Goal: Find contact information: Find contact information

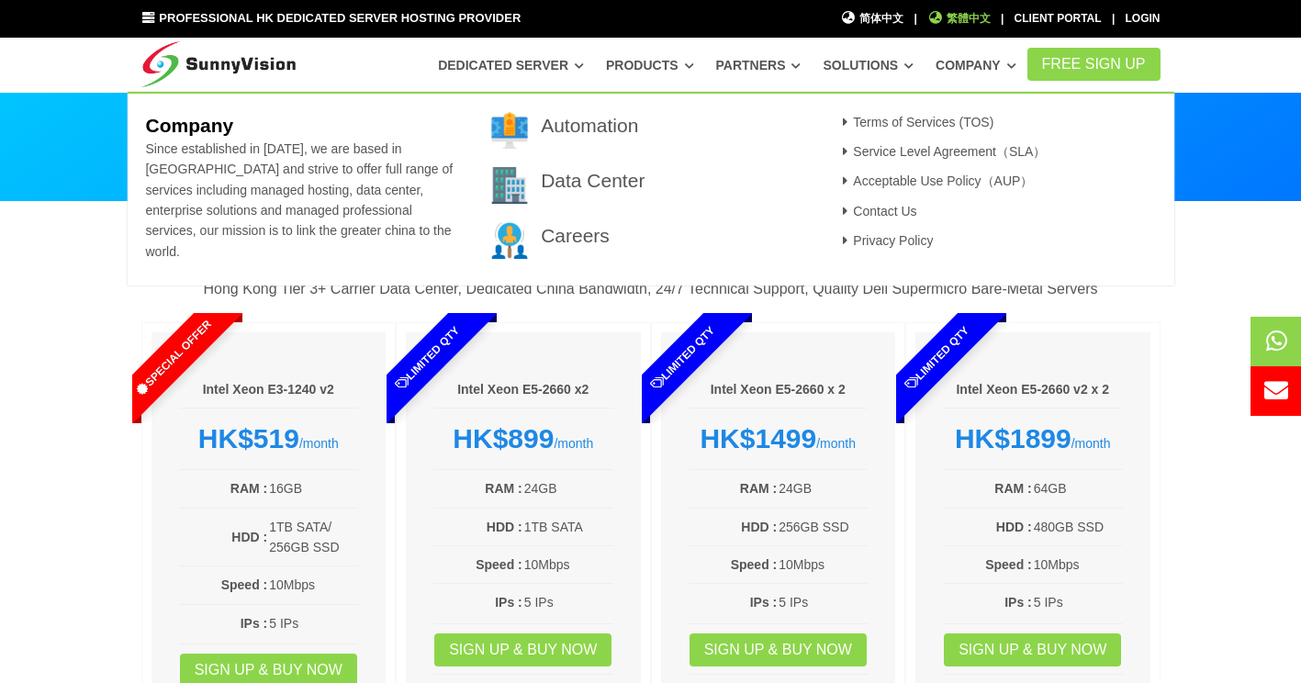
click at [972, 10] on span "繁體中文" at bounding box center [958, 18] width 63 height 17
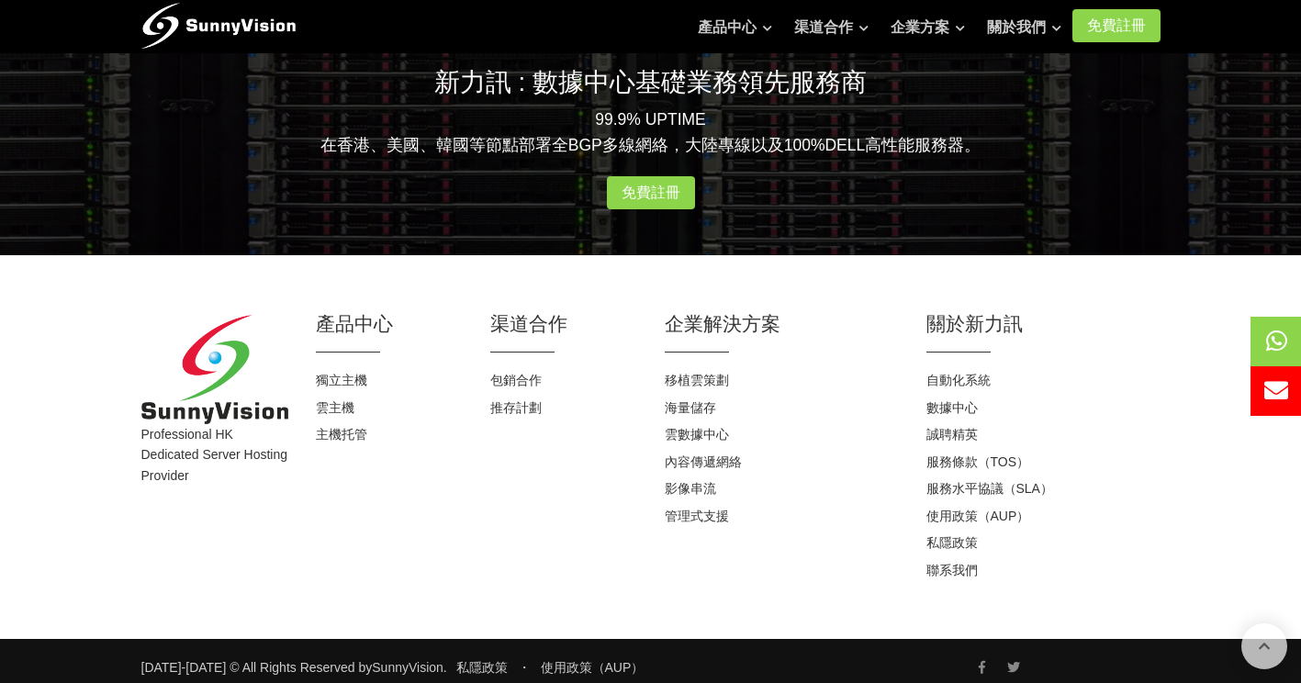
scroll to position [2375, 0]
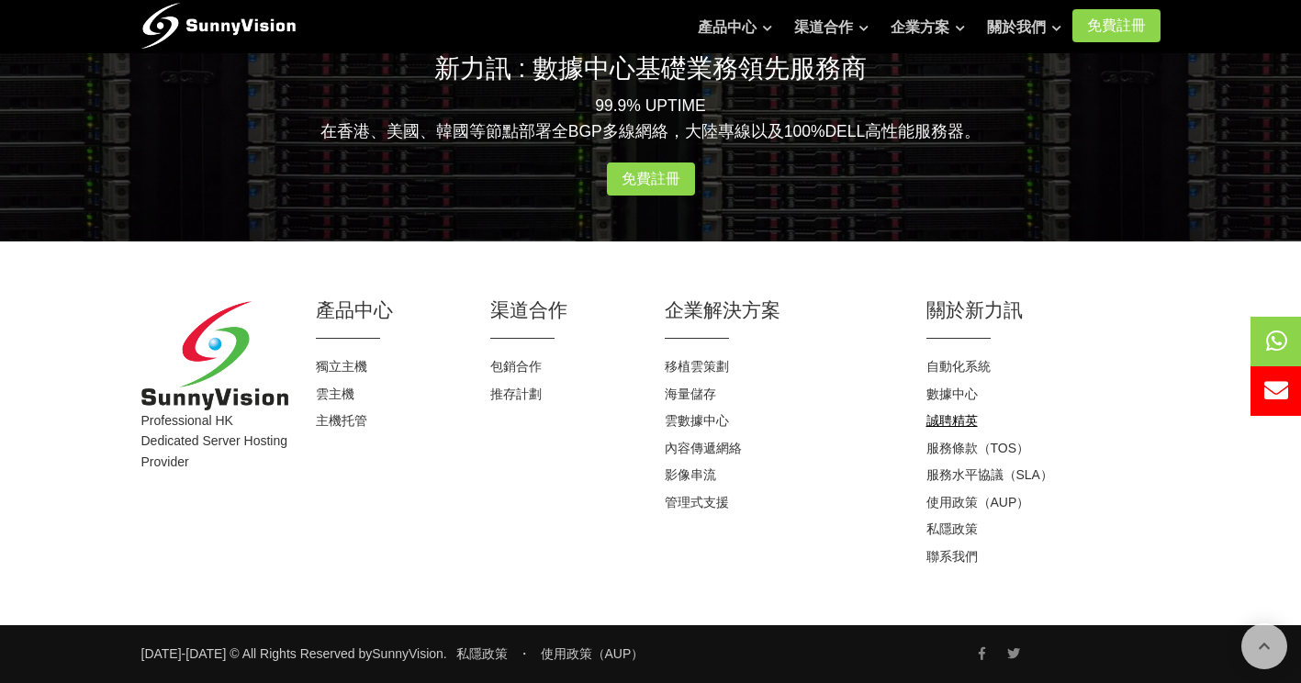
click at [957, 421] on link "誠聘精英" at bounding box center [951, 420] width 51 height 15
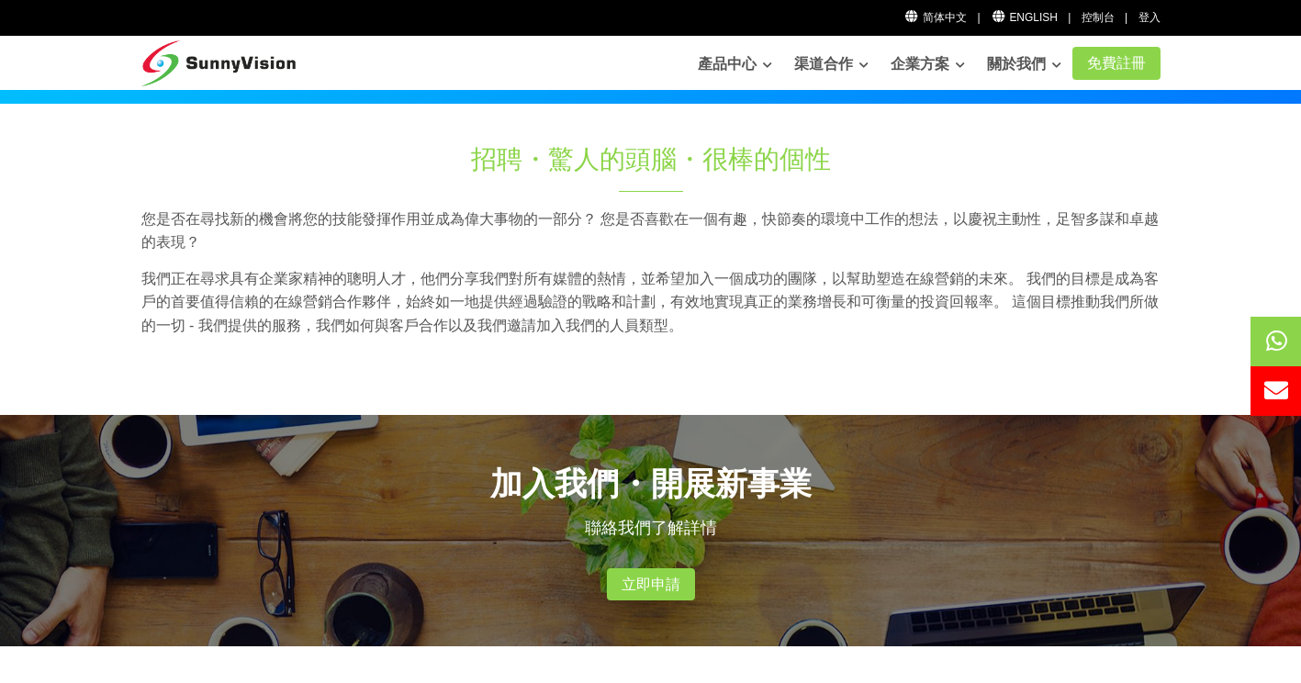
scroll to position [92, 0]
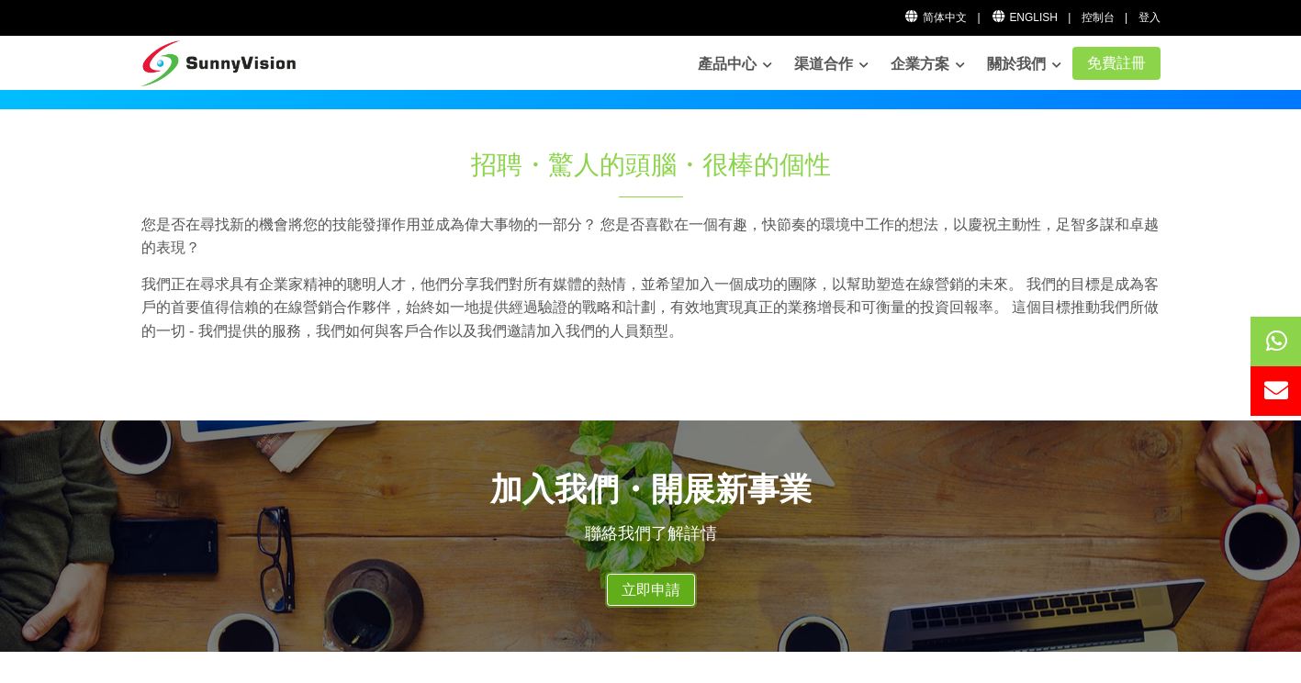
click at [665, 589] on link "立即申請" at bounding box center [651, 590] width 88 height 33
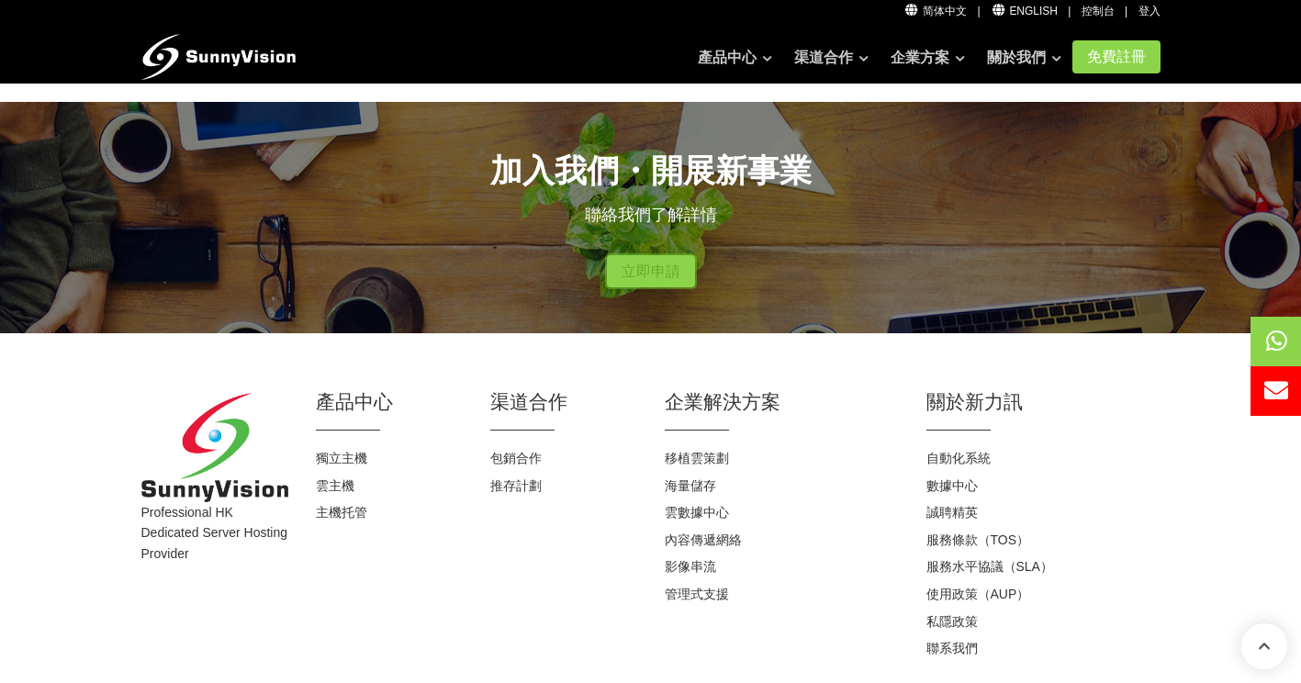
scroll to position [459, 0]
